Goal: Navigation & Orientation: Find specific page/section

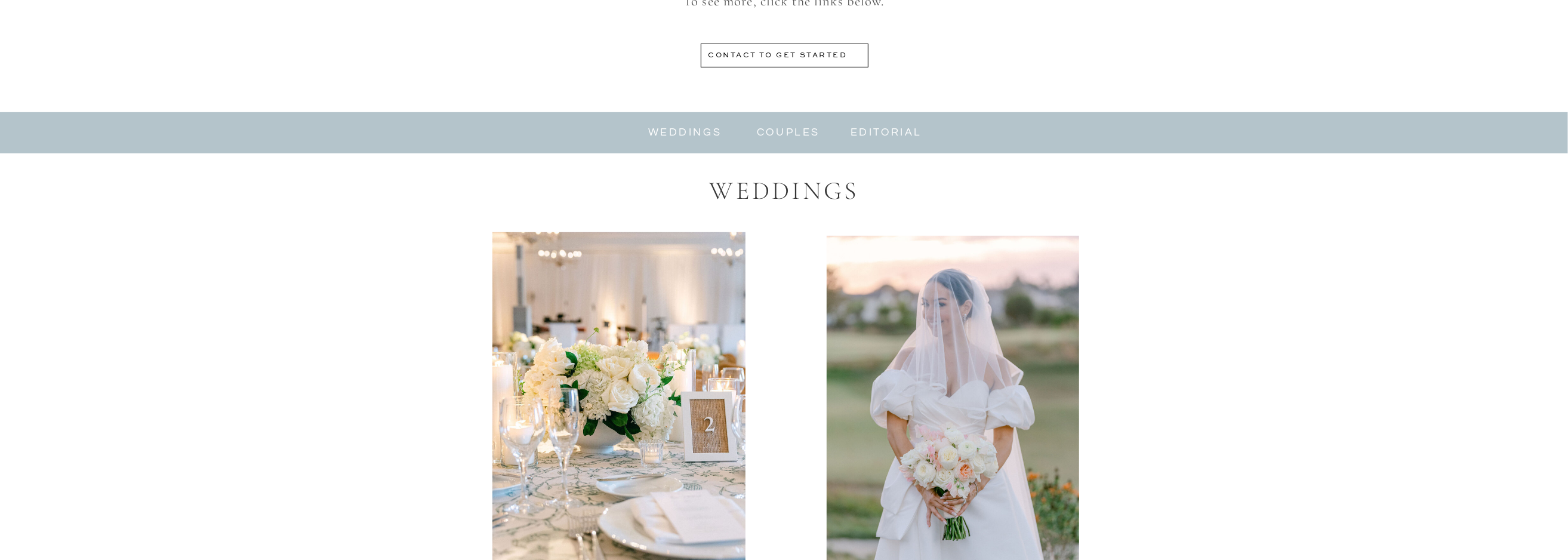
scroll to position [597, 0]
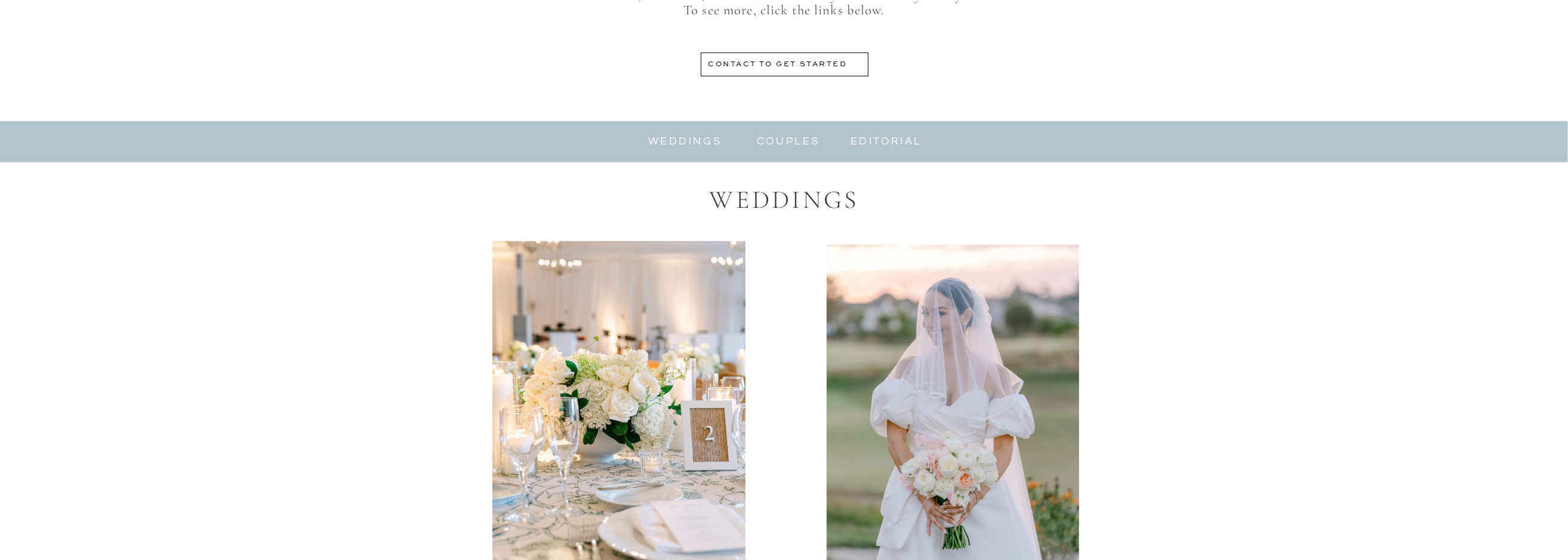
click at [675, 145] on nav "weddings" at bounding box center [685, 142] width 80 height 14
click at [668, 143] on nav "weddings" at bounding box center [685, 142] width 80 height 14
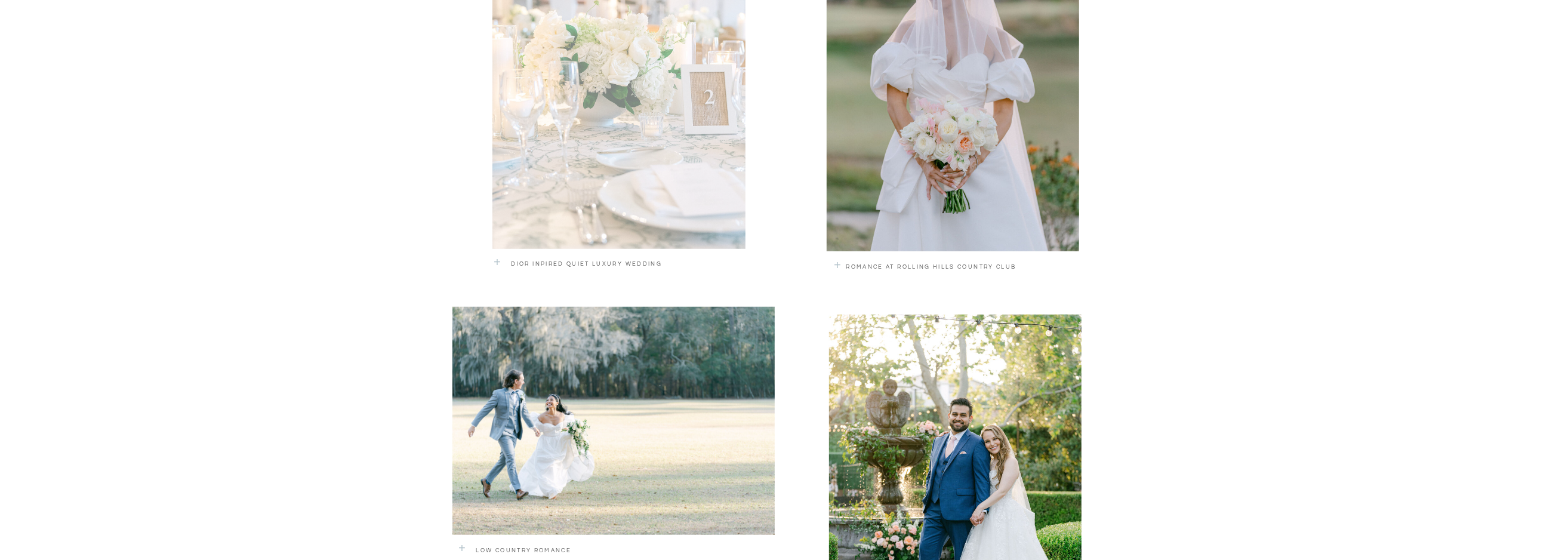
scroll to position [955, 0]
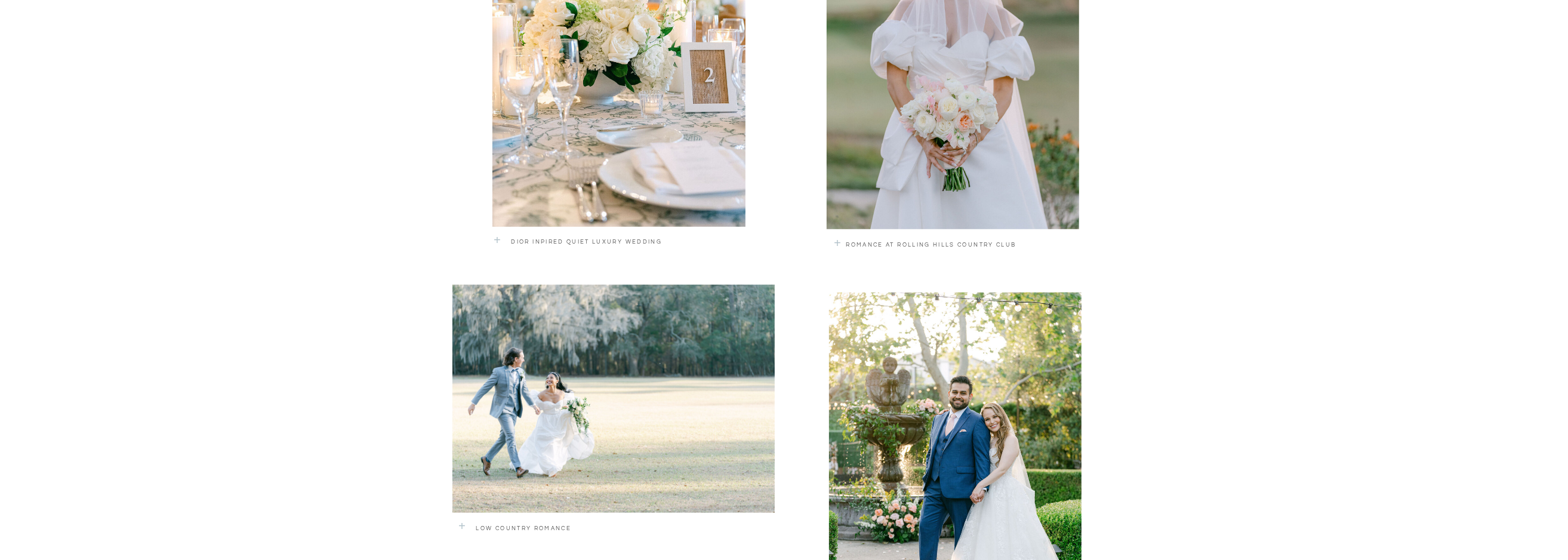
click at [865, 243] on p "romance at rolling hills country club" at bounding box center [959, 249] width 225 height 17
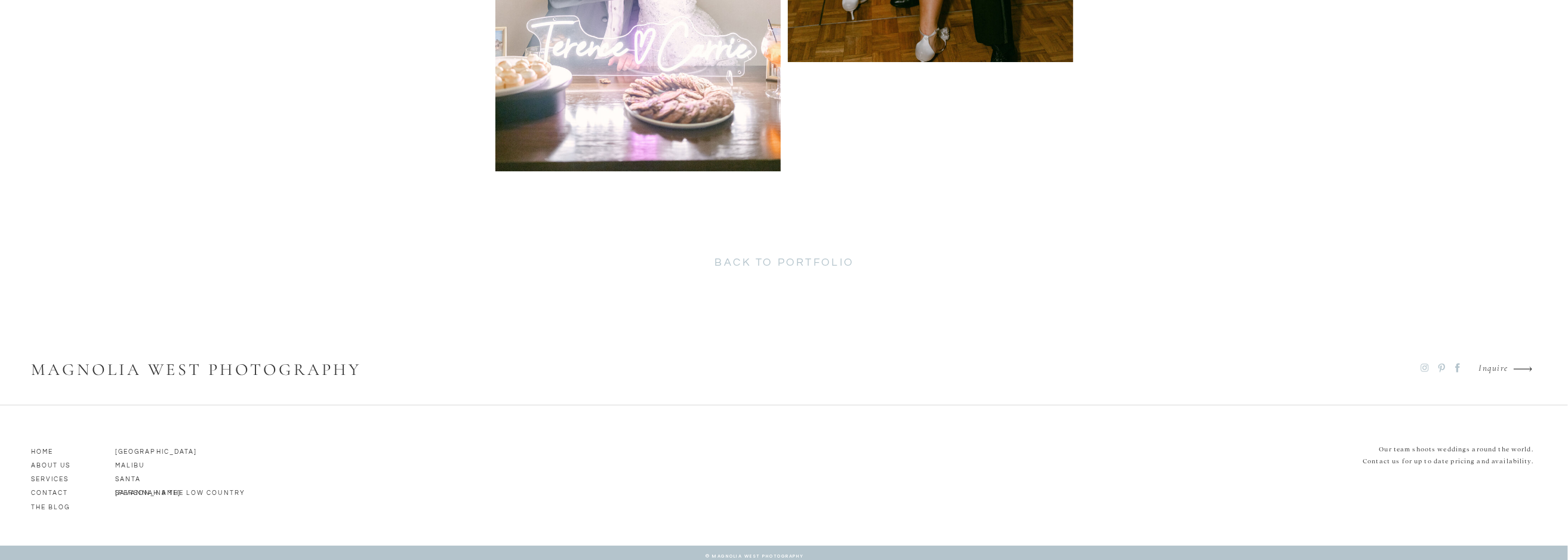
scroll to position [6226, 0]
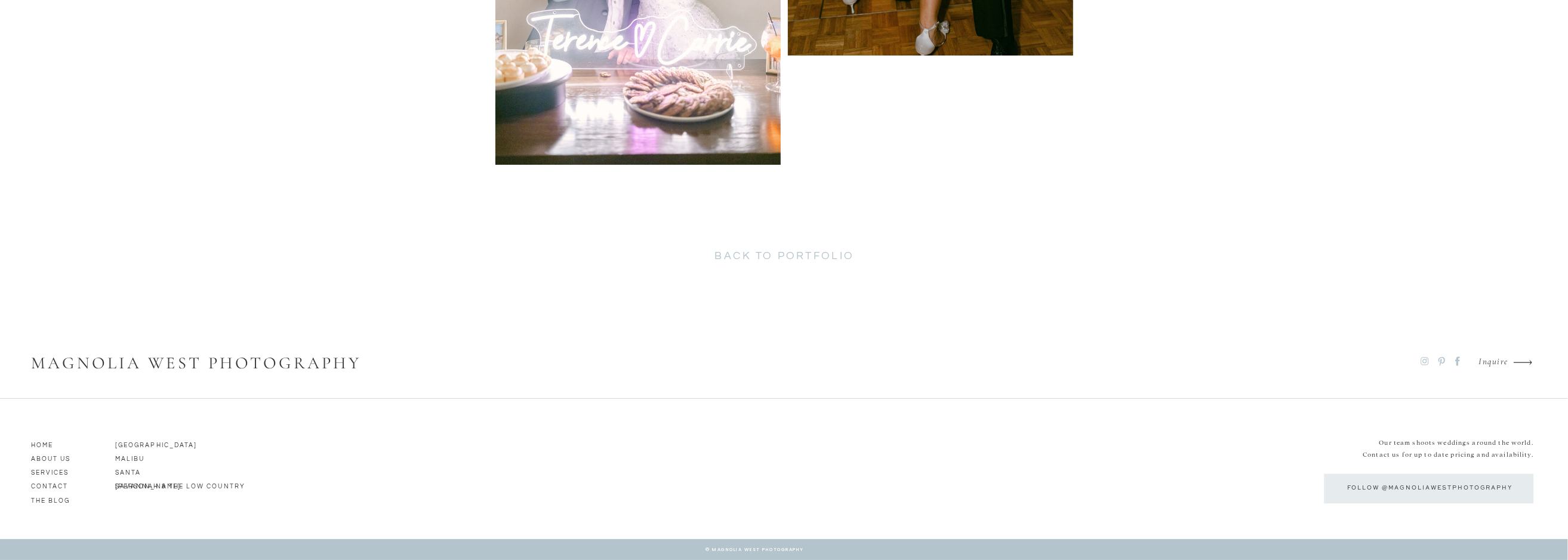
click at [58, 458] on p "ABOUT us" at bounding box center [65, 458] width 68 height 11
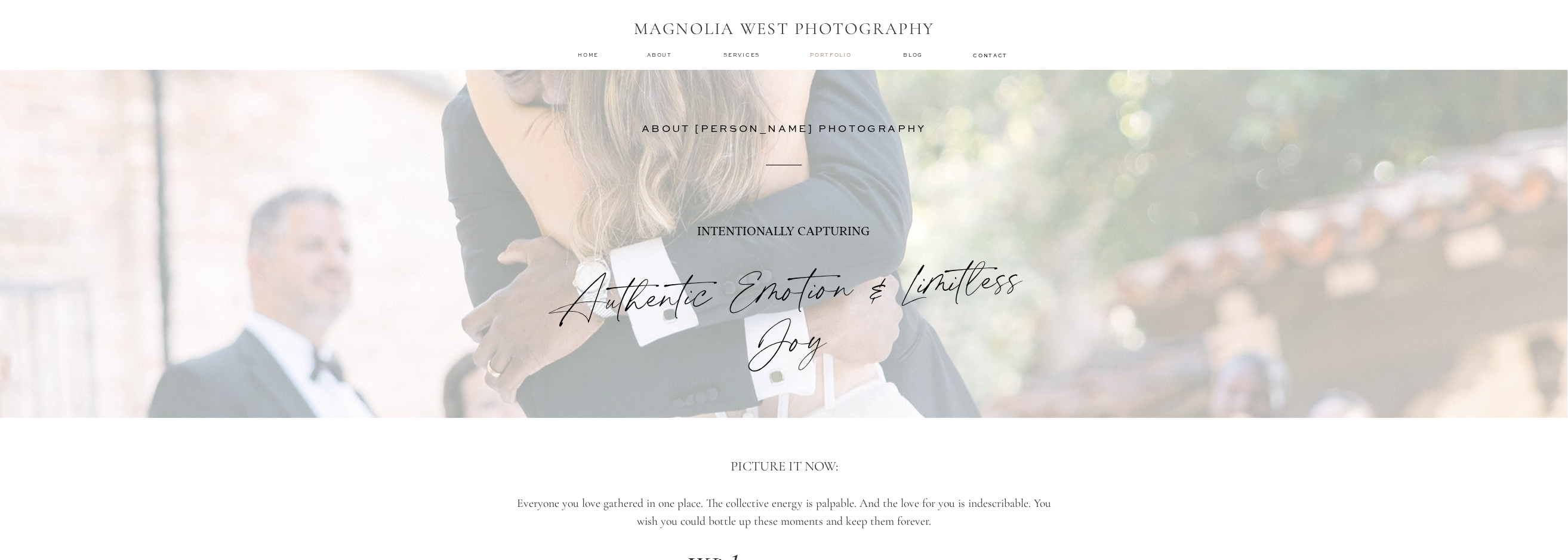
click at [821, 57] on nav "Portfolio" at bounding box center [834, 55] width 47 height 9
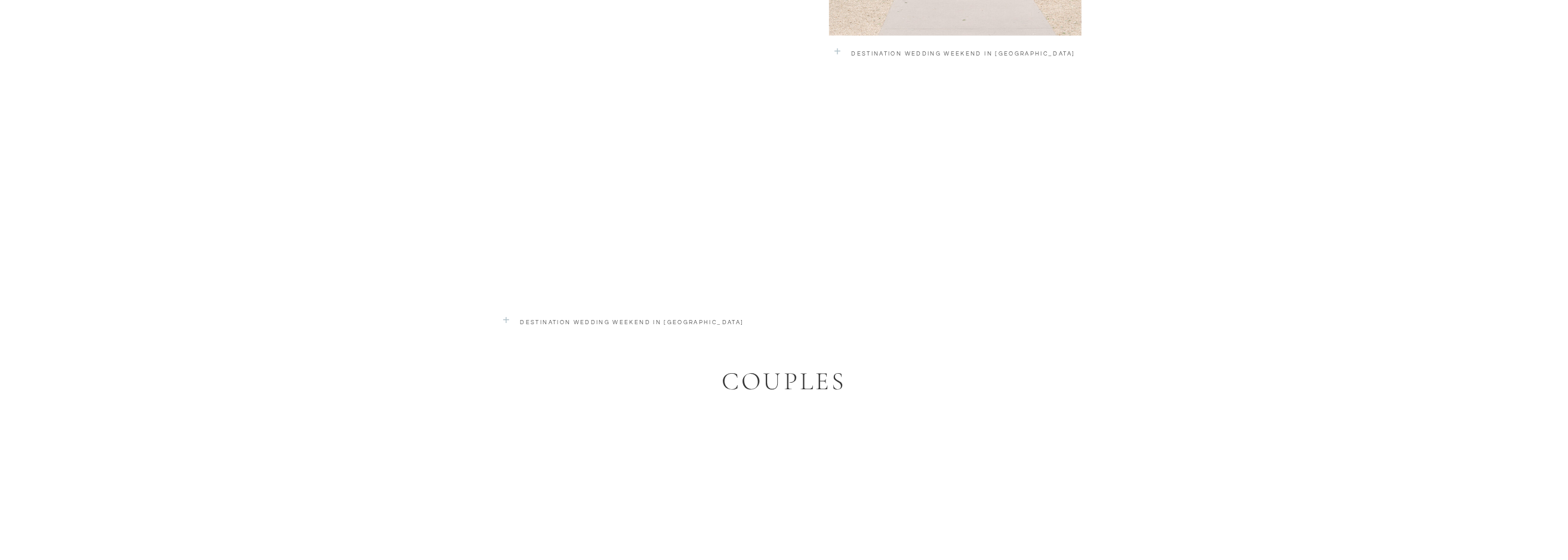
scroll to position [1731, 0]
